Goal: Information Seeking & Learning: Learn about a topic

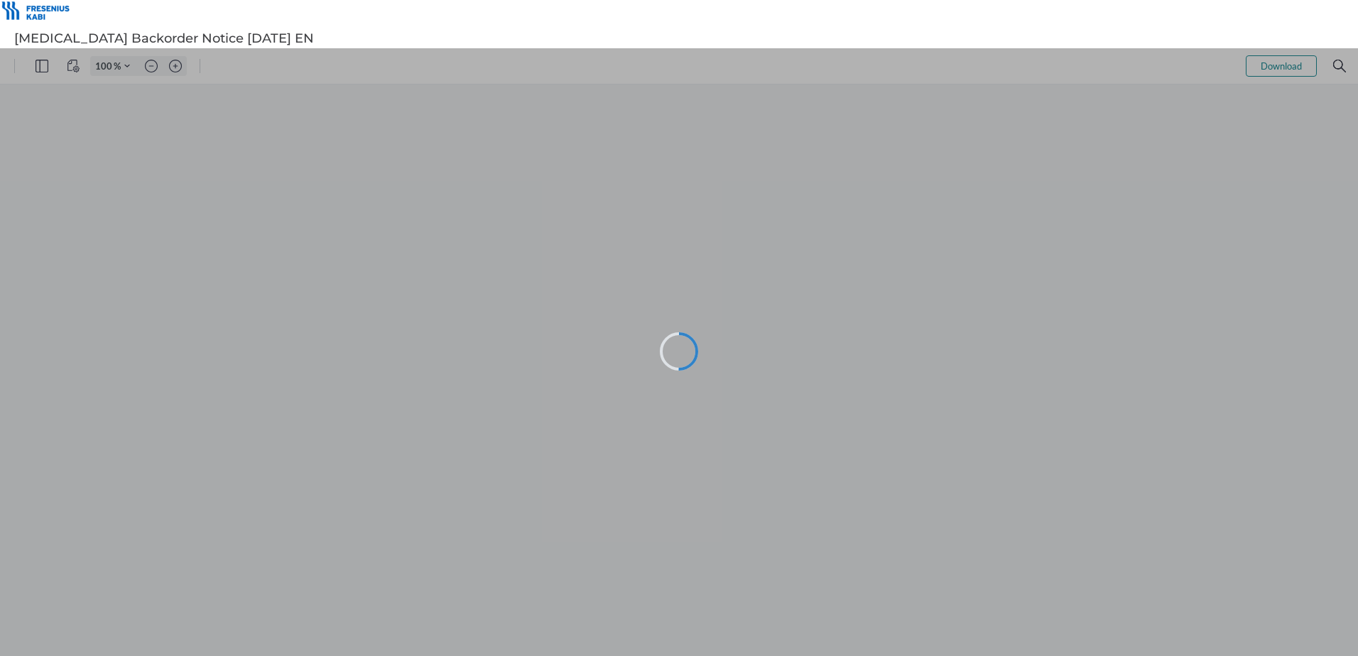
type input "101"
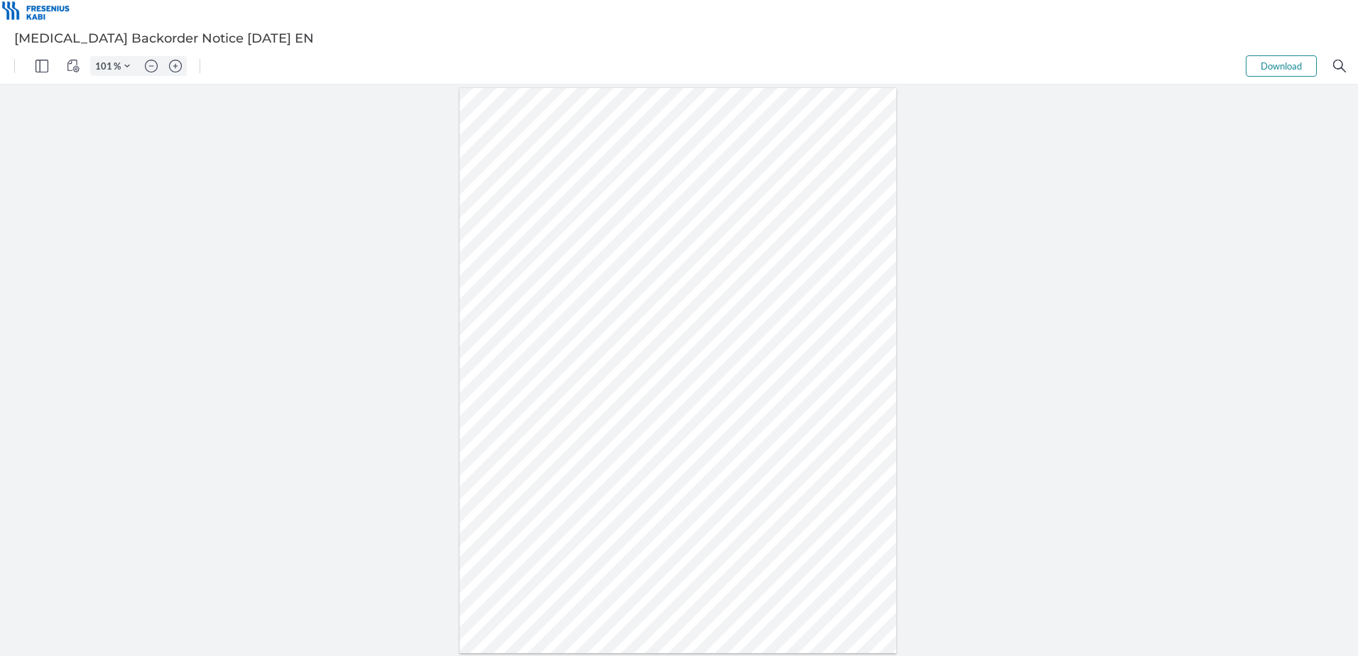
click at [859, 418] on div at bounding box center [677, 371] width 437 height 566
drag, startPoint x: 1161, startPoint y: 152, endPoint x: 1189, endPoint y: 116, distance: 46.0
click at [1176, 140] on div at bounding box center [679, 371] width 1358 height 572
click at [1004, 333] on div at bounding box center [679, 371] width 1358 height 572
click at [1253, 339] on div at bounding box center [679, 371] width 1358 height 572
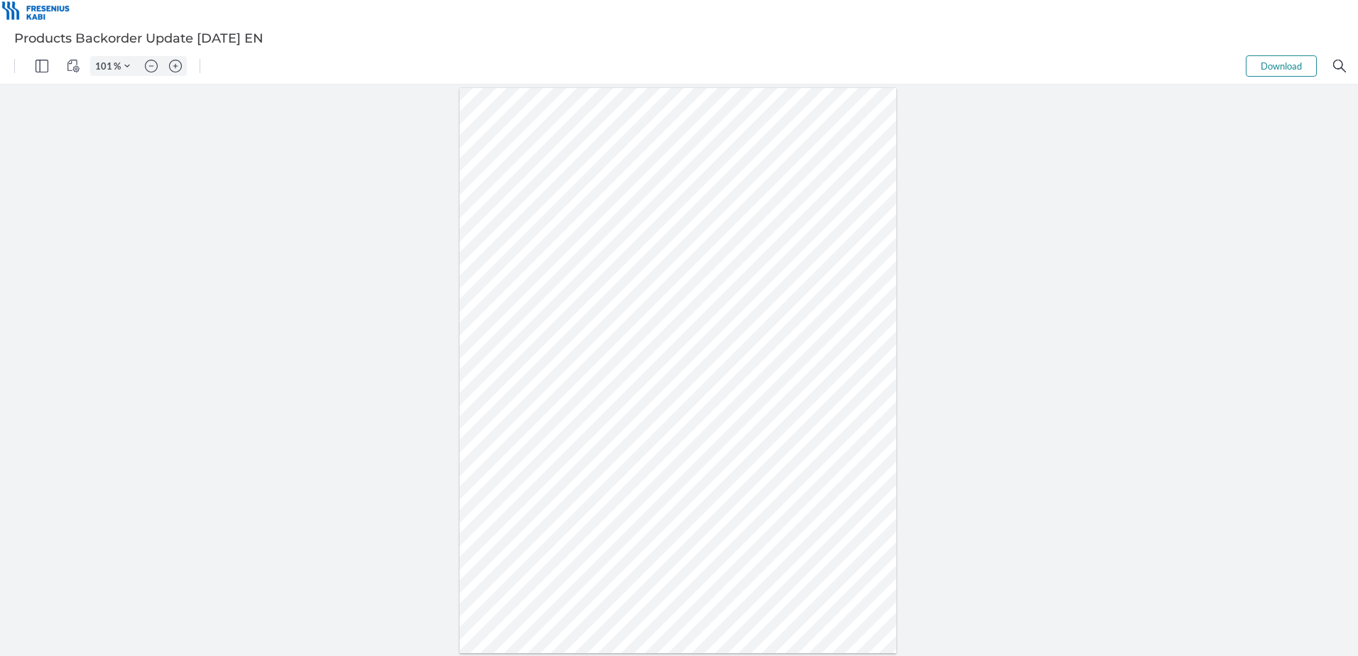
click at [1042, 406] on div at bounding box center [679, 371] width 1358 height 572
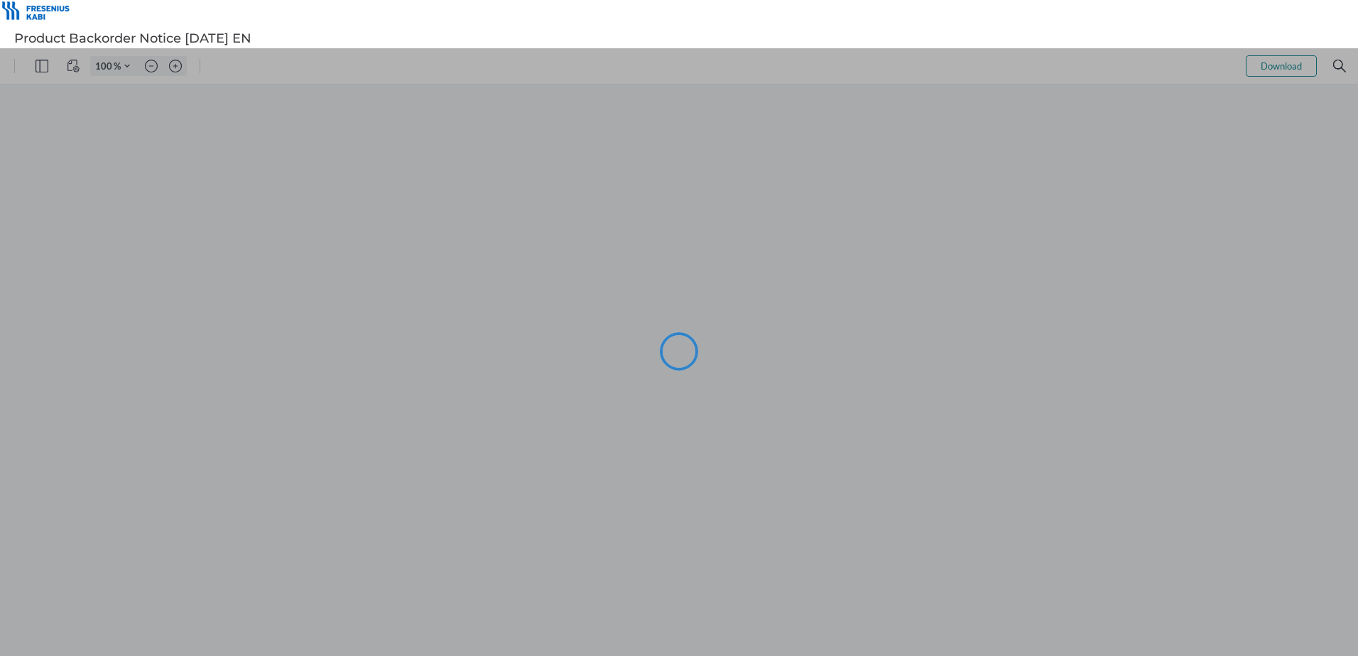
type input "101"
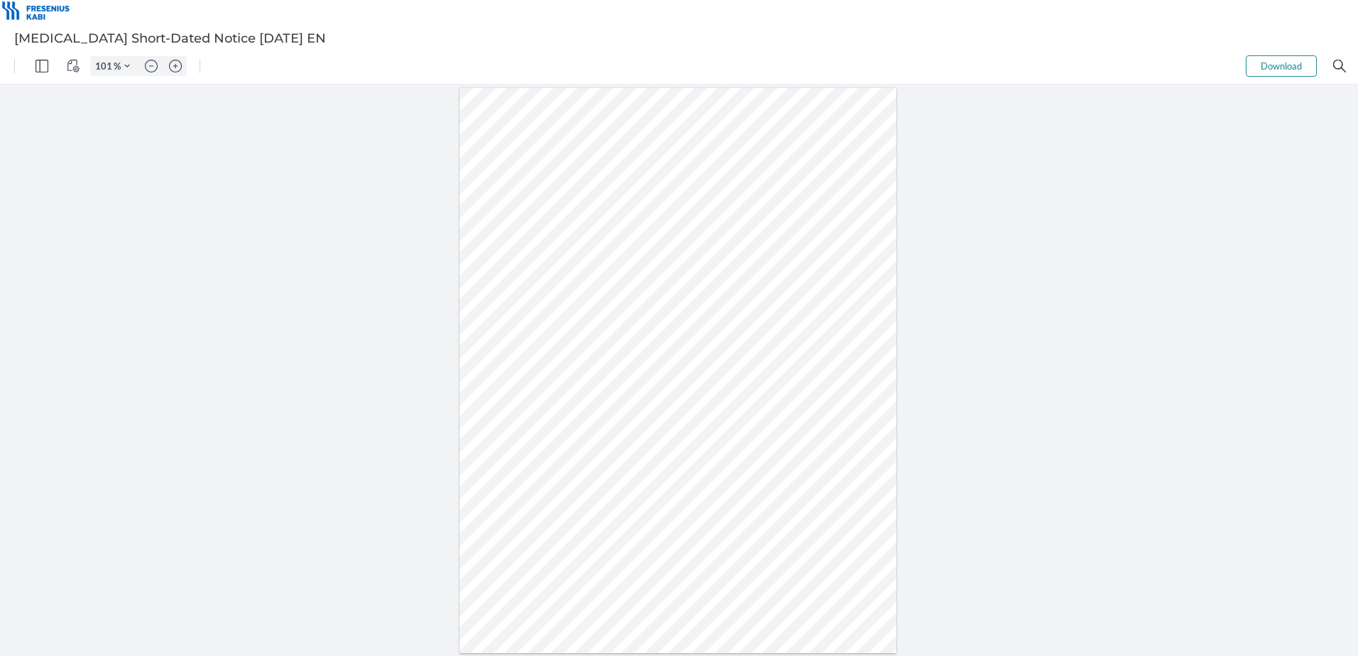
click at [1002, 572] on div at bounding box center [679, 371] width 1358 height 572
click at [228, 251] on div at bounding box center [679, 371] width 1358 height 572
drag, startPoint x: 1188, startPoint y: 347, endPoint x: 1187, endPoint y: 325, distance: 22.0
click at [1187, 347] on div at bounding box center [679, 371] width 1358 height 572
